Goal: Task Accomplishment & Management: Use online tool/utility

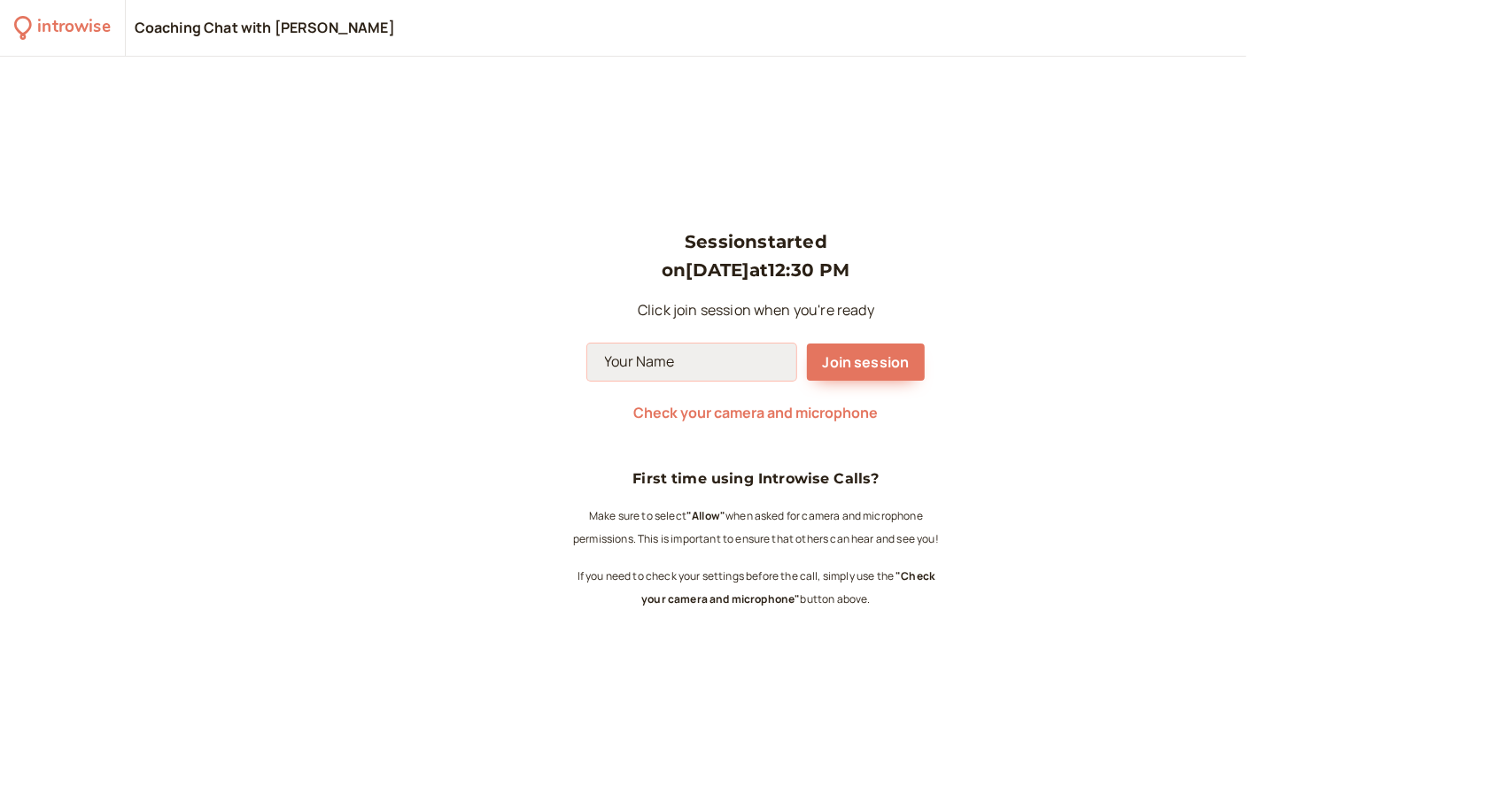
click at [680, 369] on input at bounding box center [691, 362] width 209 height 38
type input "[PERSON_NAME]"
click at [810, 381] on button "Join session" at bounding box center [866, 362] width 118 height 38
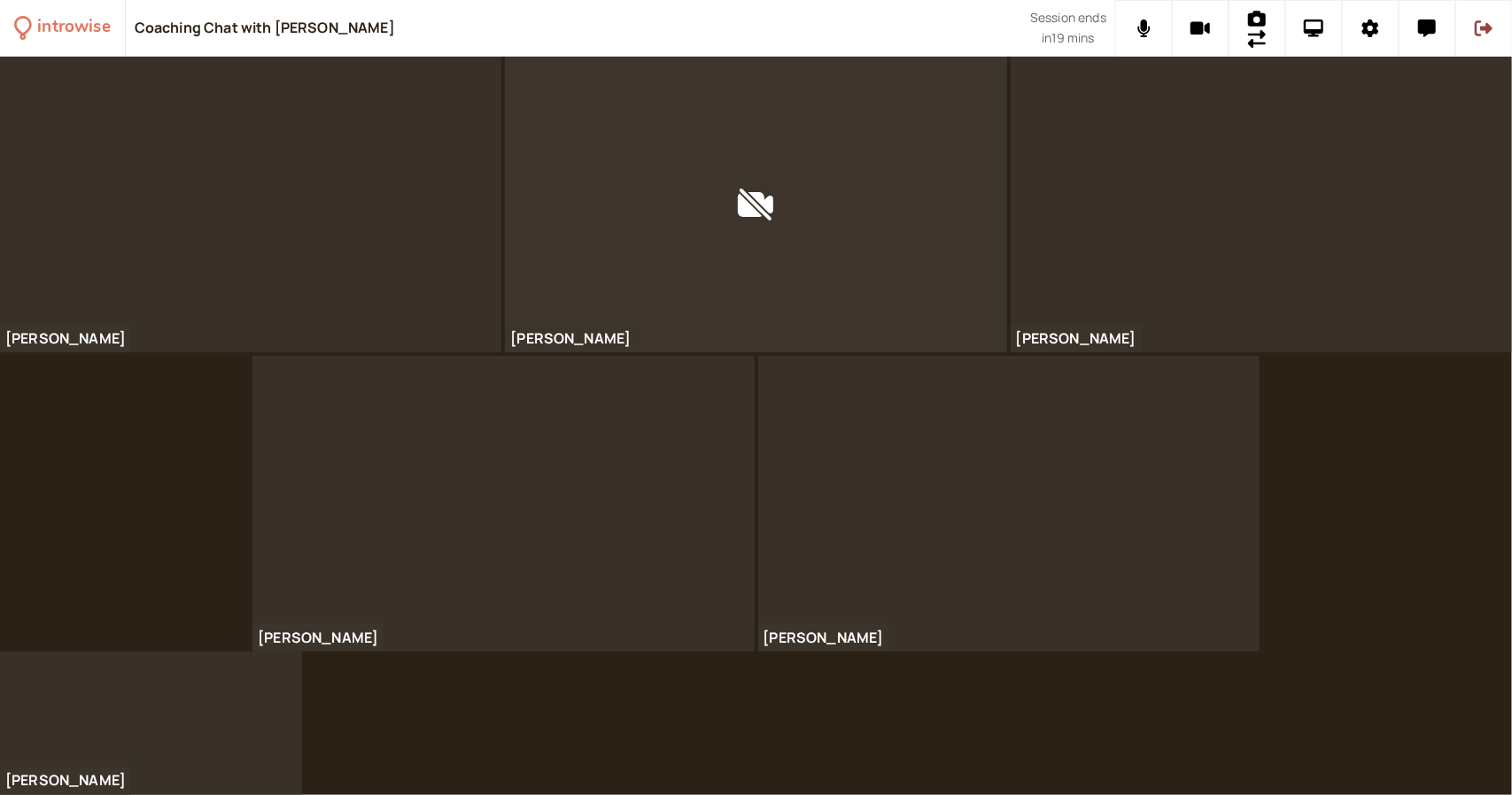
click at [806, 15] on div "Coaching Chat with [PERSON_NAME]" at bounding box center [581, 27] width 895 height 55
click at [1115, 0] on button at bounding box center [1143, 28] width 56 height 56
click at [1134, 35] on icon at bounding box center [1144, 28] width 23 height 18
